Goal: Task Accomplishment & Management: Manage account settings

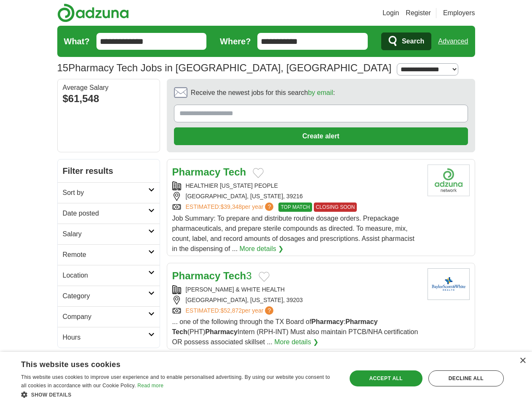
click at [399, 13] on link "Login" at bounding box center [391, 13] width 16 height 10
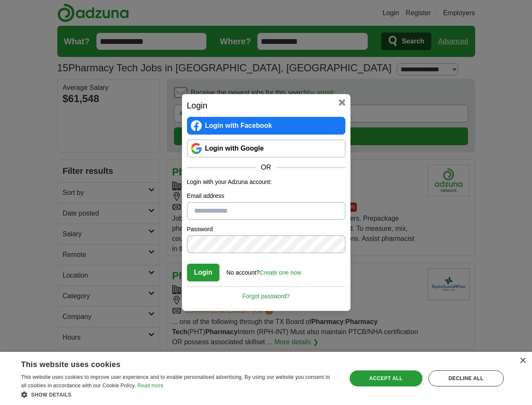
click at [469, 13] on div "Login Login with Facebook Login with Google OR Login with your Adzuna account: …" at bounding box center [266, 202] width 532 height 405
click at [457, 41] on div "Login Login with Facebook Login with Google OR Login with your Adzuna account: …" at bounding box center [266, 202] width 532 height 405
click at [298, 95] on div "Login Login with Facebook Login with Google OR Login with your Adzuna account: …" at bounding box center [266, 202] width 169 height 217
click at [493, 95] on div "Login Login with Facebook Login with Google OR Login with your Adzuna account: …" at bounding box center [266, 202] width 532 height 405
click at [71, 152] on div "Login Login with Facebook Login with Google OR Login with your Adzuna account: …" at bounding box center [266, 202] width 532 height 405
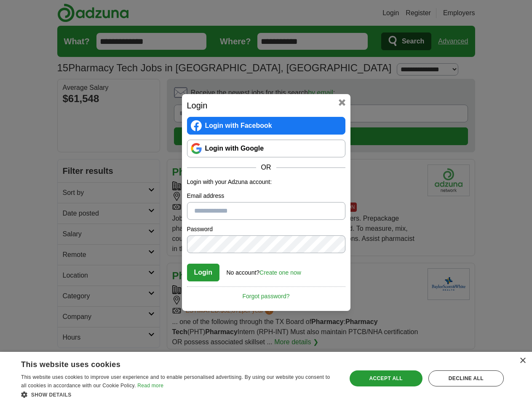
click at [71, 172] on div "Login Login with Facebook Login with Google OR Login with your Adzuna account: …" at bounding box center [266, 202] width 532 height 405
click at [71, 193] on div "Login Login with Facebook Login with Google OR Login with your Adzuna account: …" at bounding box center [266, 202] width 532 height 405
click at [71, 214] on div "Login Login with Facebook Login with Google OR Login with your Adzuna account: …" at bounding box center [266, 202] width 532 height 405
click at [71, 234] on div "Login Login with Facebook Login with Google OR Login with your Adzuna account: …" at bounding box center [266, 202] width 532 height 405
